Goal: Task Accomplishment & Management: Manage account settings

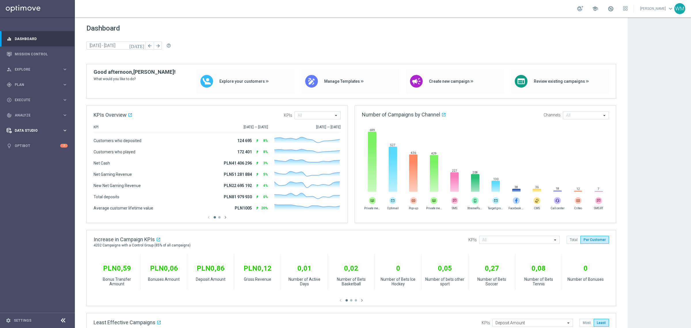
click at [32, 126] on div "Data Studio keyboard_arrow_right" at bounding box center [37, 130] width 74 height 15
click at [30, 141] on link "Attributes" at bounding box center [37, 142] width 45 height 5
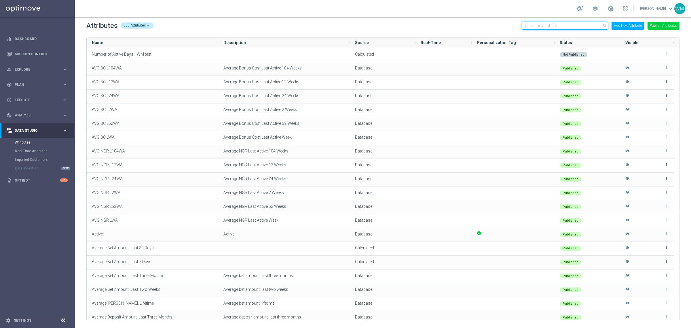
click at [545, 24] on input "text" at bounding box center [565, 26] width 86 height 8
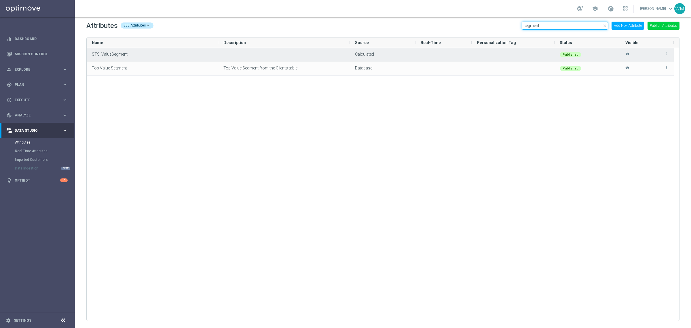
type input "segment"
click at [668, 54] on icon "more_vert" at bounding box center [667, 54] width 4 height 4
click at [656, 52] on span "Edit" at bounding box center [654, 51] width 6 height 5
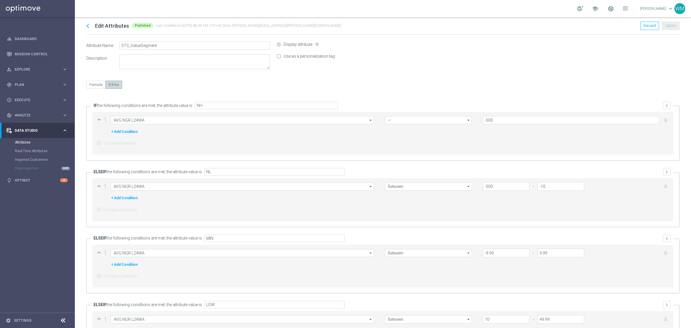
type input "AVG NGR L24WA"
type input ">="
click at [219, 172] on input "NL" at bounding box center [274, 171] width 141 height 7
click at [208, 103] on input "NH" at bounding box center [266, 105] width 143 height 7
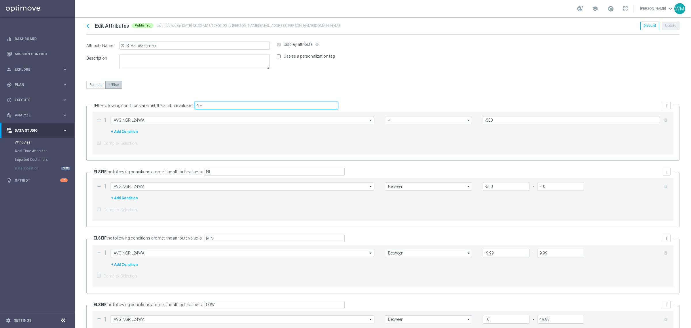
click at [208, 103] on input "NH" at bounding box center [266, 105] width 143 height 7
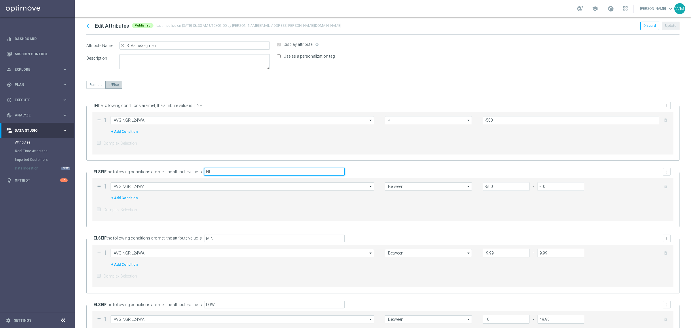
click at [219, 169] on input "NL" at bounding box center [274, 171] width 141 height 7
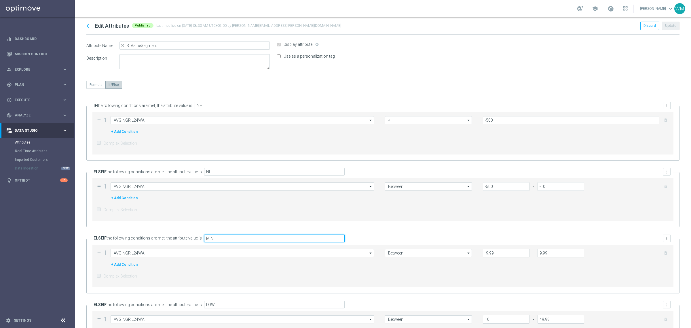
click at [264, 240] on input "MIN" at bounding box center [274, 237] width 141 height 7
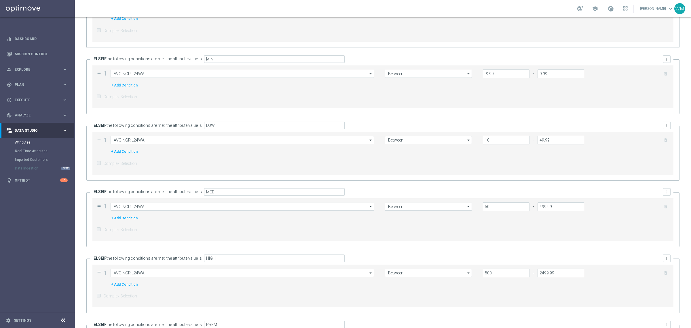
scroll to position [180, 0]
click at [222, 127] on input "LOW" at bounding box center [274, 124] width 141 height 7
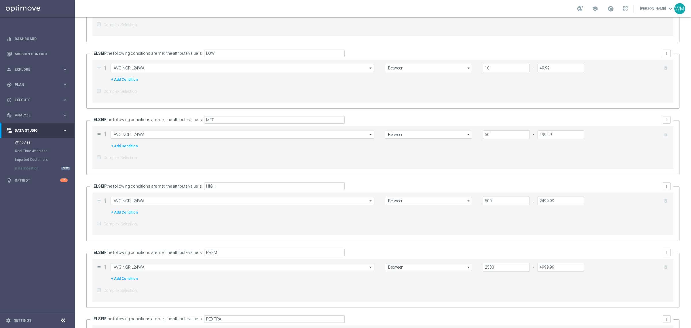
scroll to position [252, 0]
click at [230, 118] on input "MED" at bounding box center [274, 118] width 141 height 7
click at [259, 191] on div "HIGH more_vert" at bounding box center [436, 185] width 469 height 12
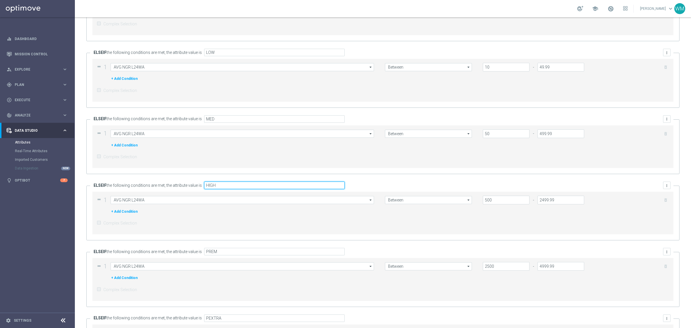
click at [256, 189] on input "HIGH" at bounding box center [274, 184] width 141 height 7
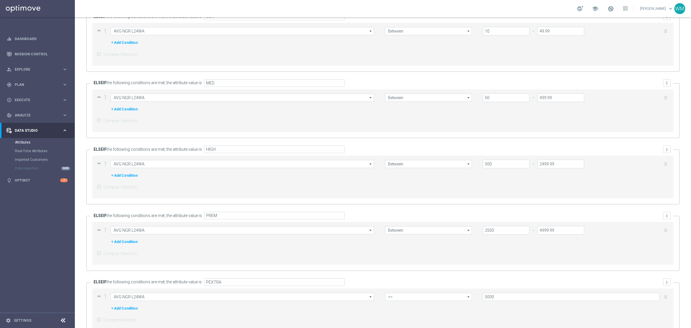
scroll to position [342, 0]
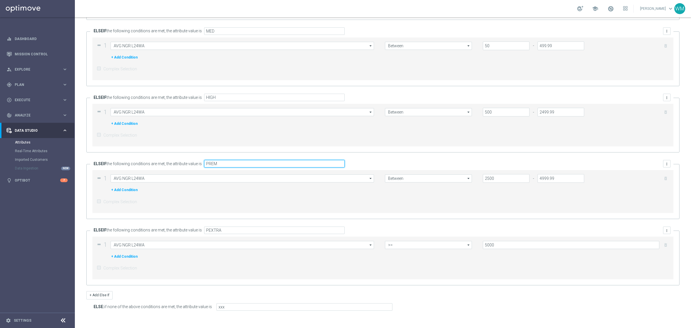
click at [224, 164] on input "PREM" at bounding box center [274, 163] width 141 height 7
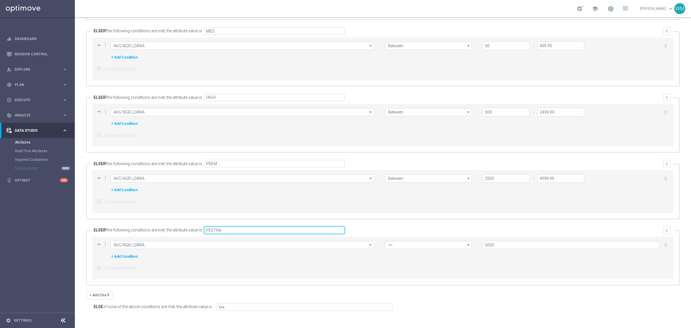
click at [222, 227] on input "PEXTRA" at bounding box center [274, 229] width 141 height 7
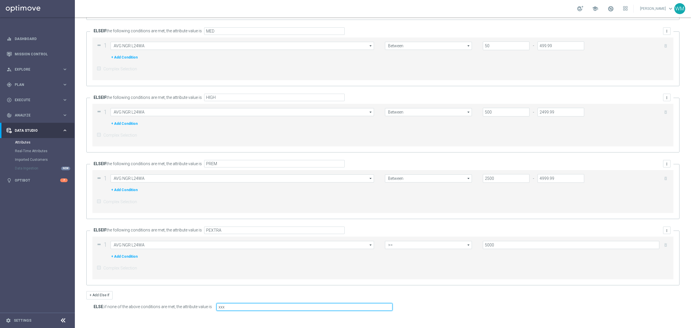
click at [241, 304] on input "xxx" at bounding box center [305, 306] width 176 height 7
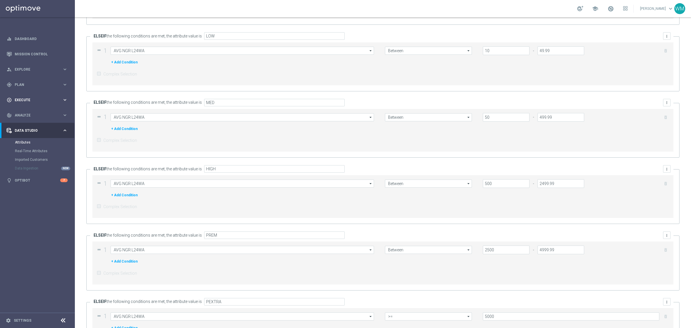
scroll to position [162, 0]
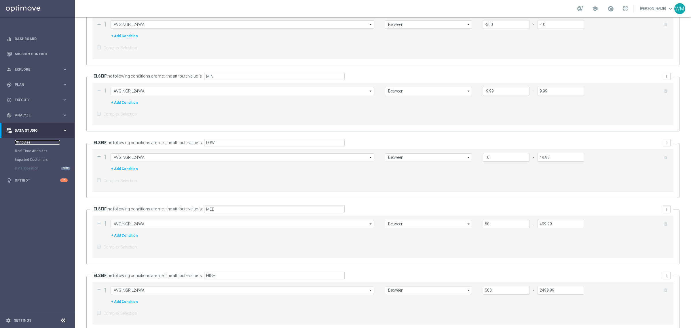
click at [24, 141] on link "Attributes" at bounding box center [37, 142] width 45 height 5
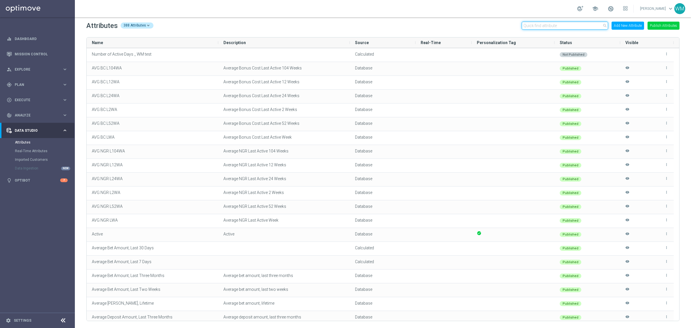
click at [568, 25] on input "text" at bounding box center [565, 26] width 86 height 8
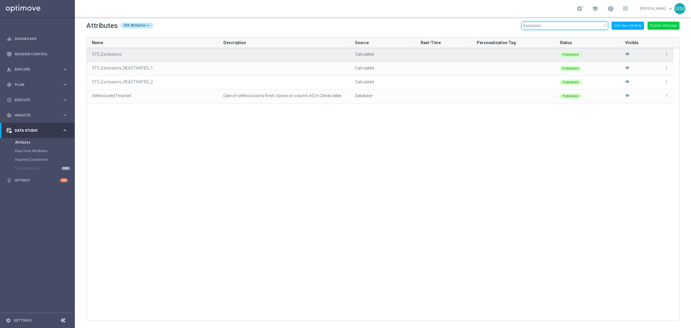
type input "Exclusion"
click at [667, 51] on div "more_vert visibility" at bounding box center [647, 54] width 43 height 13
click at [667, 54] on icon "more_vert" at bounding box center [667, 54] width 4 height 4
click at [659, 54] on li "edit Edit" at bounding box center [654, 52] width 23 height 8
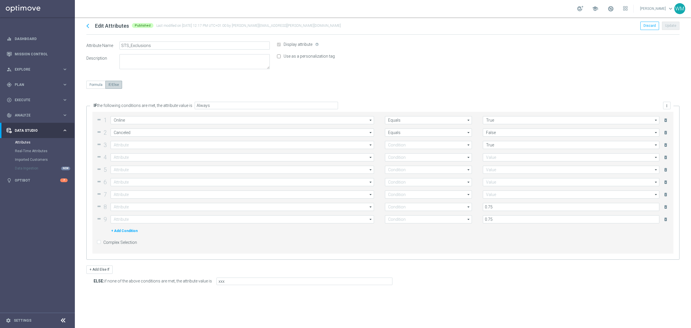
type input "Selfexcluded Client"
type input "Does not equal"
type input "Incomplete"
type input "Does not equal"
type input "True"
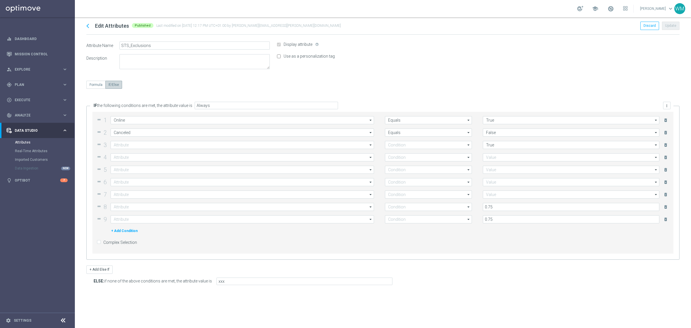
type input "Is Black Listed"
type input "Equals"
type input "False"
type input "Is Blocked"
type input "Equals"
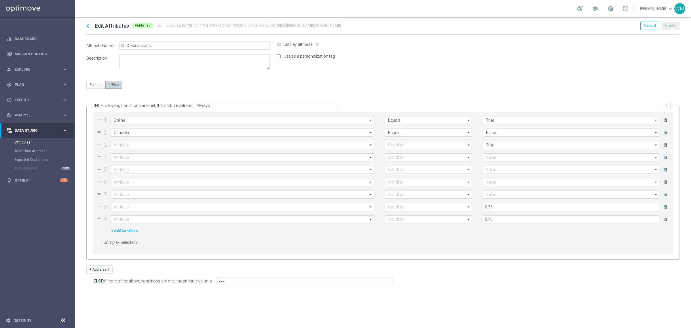
type input "False"
type input "Is Temporary"
type input "Equals"
type input "False"
type input "Liability Factor Live"
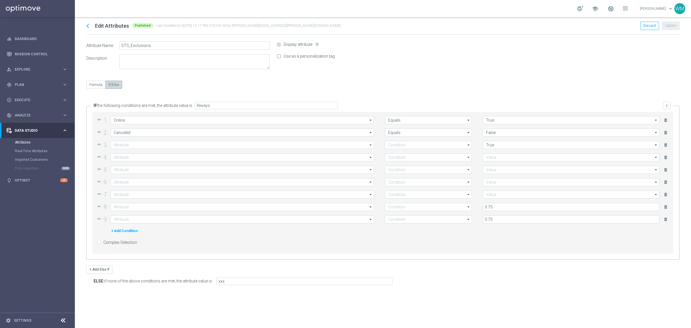
type input ">="
type input "Liability Factor Prematch"
type input ">="
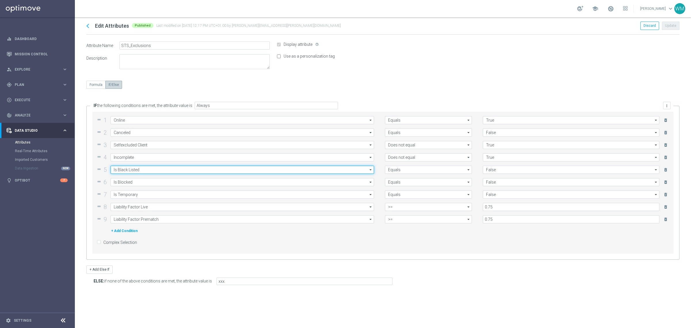
click at [184, 170] on input "Is Black Listed" at bounding box center [243, 170] width 264 height 8
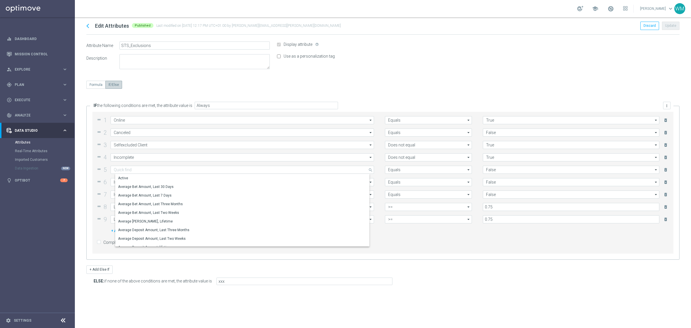
click at [80, 166] on div "chevron_left Edit Attributes Published Last modified on [DATE] 12:17 PM UTC+01:…" at bounding box center [383, 172] width 616 height 310
type input "Is Black Listed"
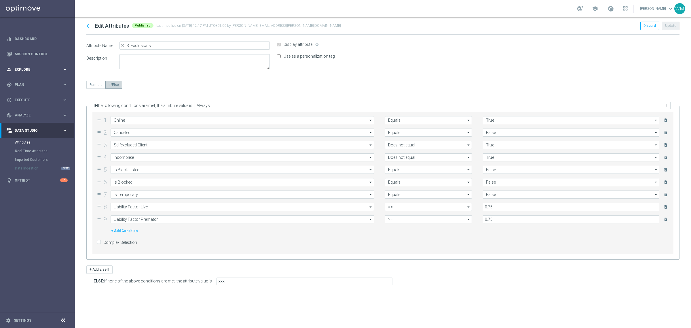
click at [41, 70] on span "Explore" at bounding box center [39, 69] width 48 height 3
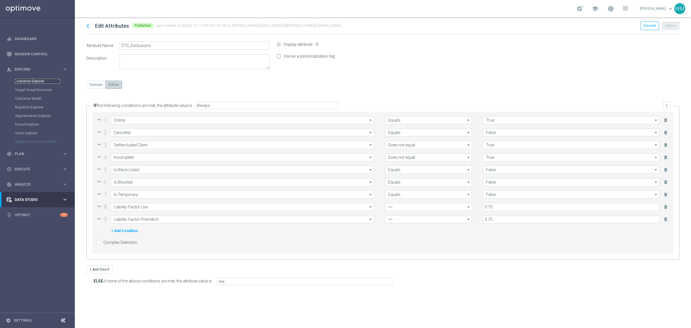
click at [38, 79] on link "Customer Explorer" at bounding box center [37, 81] width 45 height 5
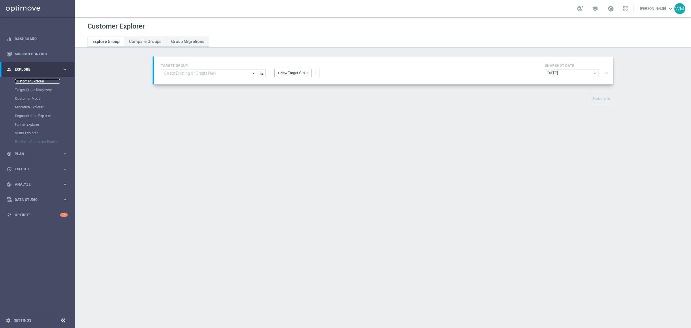
click at [37, 81] on link "Customer Explorer" at bounding box center [37, 81] width 45 height 5
click at [23, 80] on link "Customer Explorer" at bounding box center [37, 81] width 45 height 5
click at [17, 156] on div "gps_fixed Plan keyboard_arrow_right" at bounding box center [37, 153] width 74 height 15
click at [21, 156] on span "Analyze" at bounding box center [39, 157] width 48 height 3
click at [27, 198] on span "Data Studio" at bounding box center [39, 199] width 48 height 3
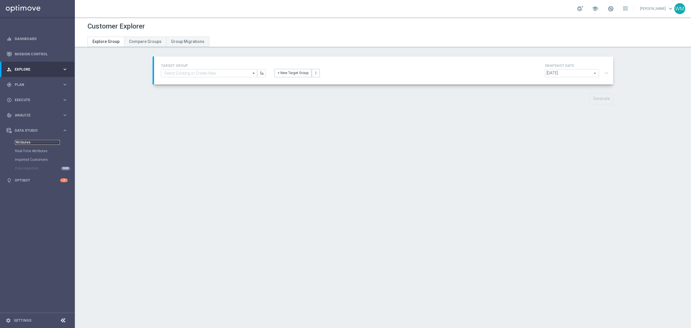
click at [32, 142] on link "Attributes" at bounding box center [37, 142] width 45 height 5
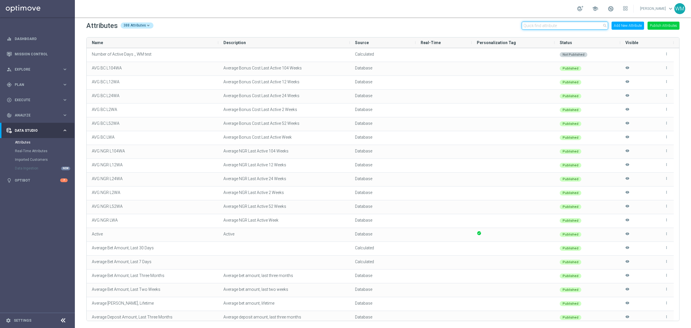
click at [539, 27] on input "text" at bounding box center [565, 26] width 86 height 8
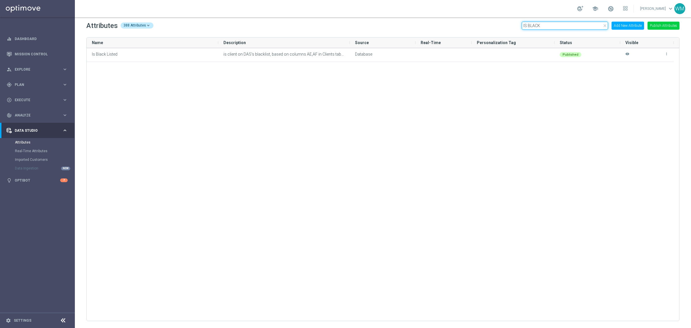
type input "IS BLACK"
